Goal: Information Seeking & Learning: Learn about a topic

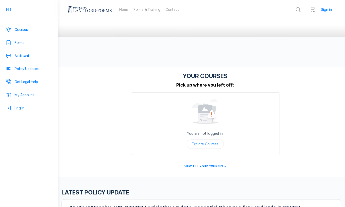
click at [326, 8] on link "Sign in" at bounding box center [326, 10] width 17 height 12
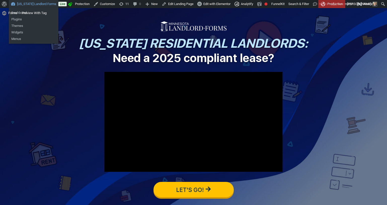
click at [25, 4] on link "[US_STATE] Landlord Forms" at bounding box center [34, 4] width 50 height 8
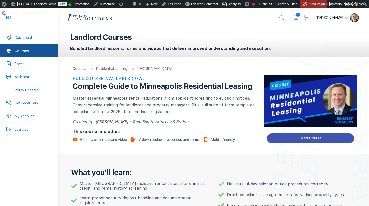
click at [306, 140] on span "Start Course" at bounding box center [311, 138] width 22 height 4
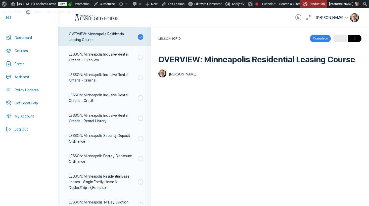
scroll to position [65, 0]
click at [226, 31] on div "COURSE: Minneapolis Residential Leasing OVERVIEW: Minneapolis Residential Leasi…" at bounding box center [260, 179] width 218 height 305
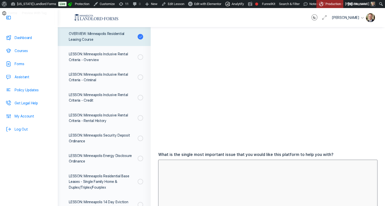
scroll to position [75, 0]
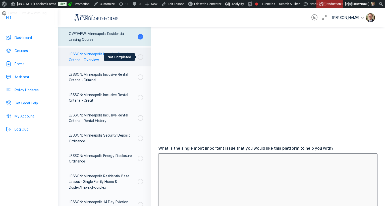
click at [138, 59] on span at bounding box center [139, 57] width 3 height 6
click at [86, 58] on div "LESSON: Minneapolis Inclusive Rental Criteria - Overview" at bounding box center [102, 56] width 67 height 11
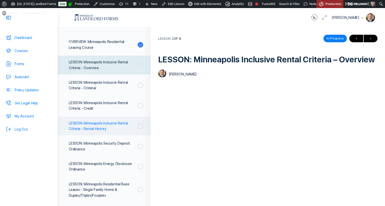
scroll to position [77, 0]
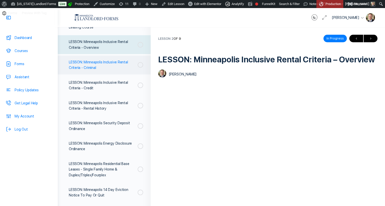
click at [92, 64] on div "LESSON: Minneapolis Inclusive Rental Criteria - Criminal" at bounding box center [102, 64] width 67 height 11
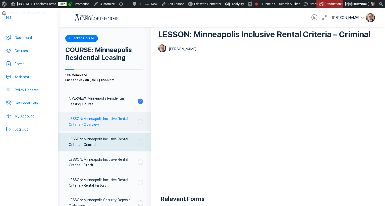
click at [98, 120] on div "LESSON: Minneapolis Inclusive Rental Criteria - Overview" at bounding box center [102, 121] width 67 height 11
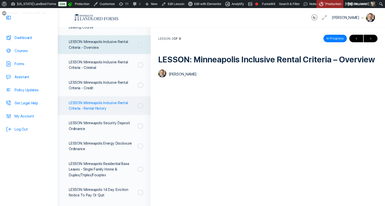
click at [90, 102] on div "LESSON: Minneapolis Inclusive Rental Criteria - Rental History" at bounding box center [102, 105] width 67 height 11
click at [89, 105] on div "LESSON: Minneapolis Inclusive Rental Criteria - Rental History" at bounding box center [102, 105] width 67 height 11
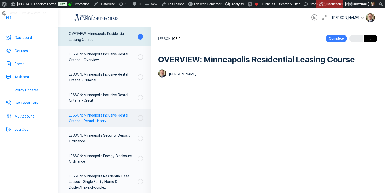
scroll to position [39, 0]
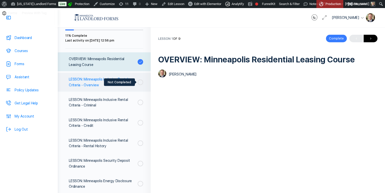
click at [141, 83] on span at bounding box center [142, 82] width 3 height 6
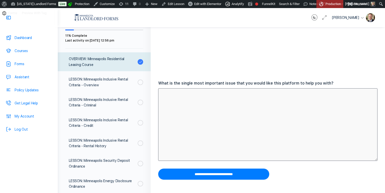
scroll to position [148, 0]
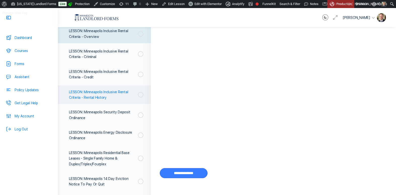
scroll to position [62, 0]
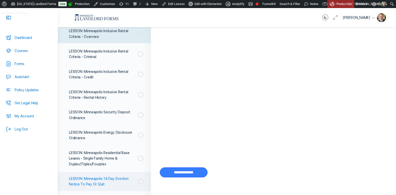
click at [107, 182] on div "LESSON: Minneapolis 14 Day Eviction Notice To Pay Or Quit" at bounding box center [102, 181] width 67 height 11
click at [95, 183] on div "LESSON: Minneapolis 14 Day Eviction Notice To Pay Or Quit" at bounding box center [102, 181] width 67 height 11
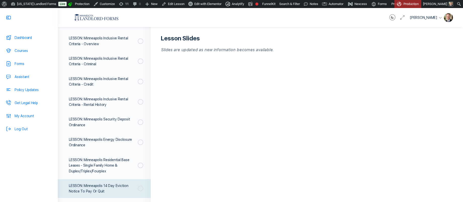
scroll to position [80, 0]
